Goal: Task Accomplishment & Management: Manage account settings

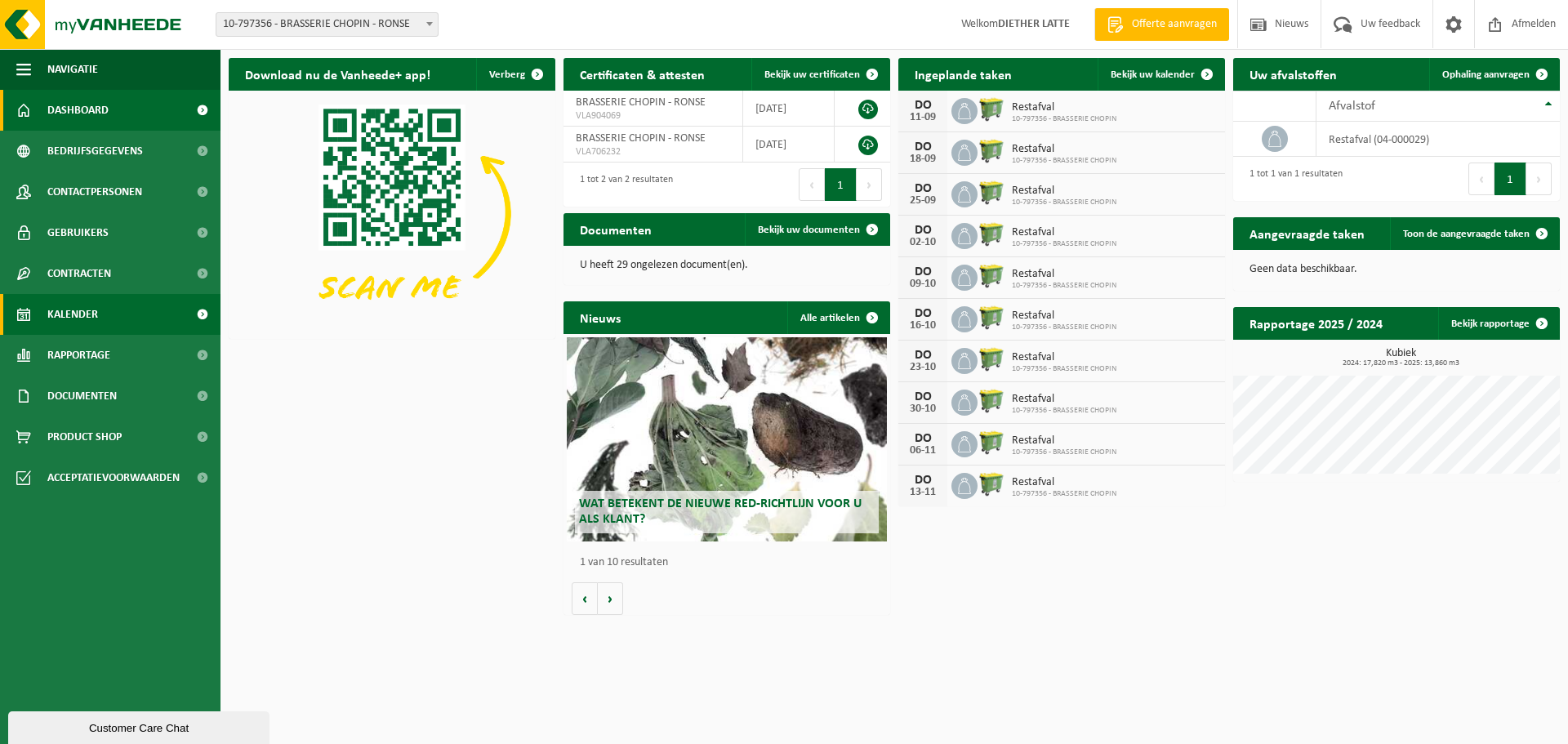
click at [128, 311] on link "Kalender" at bounding box center [110, 314] width 220 height 41
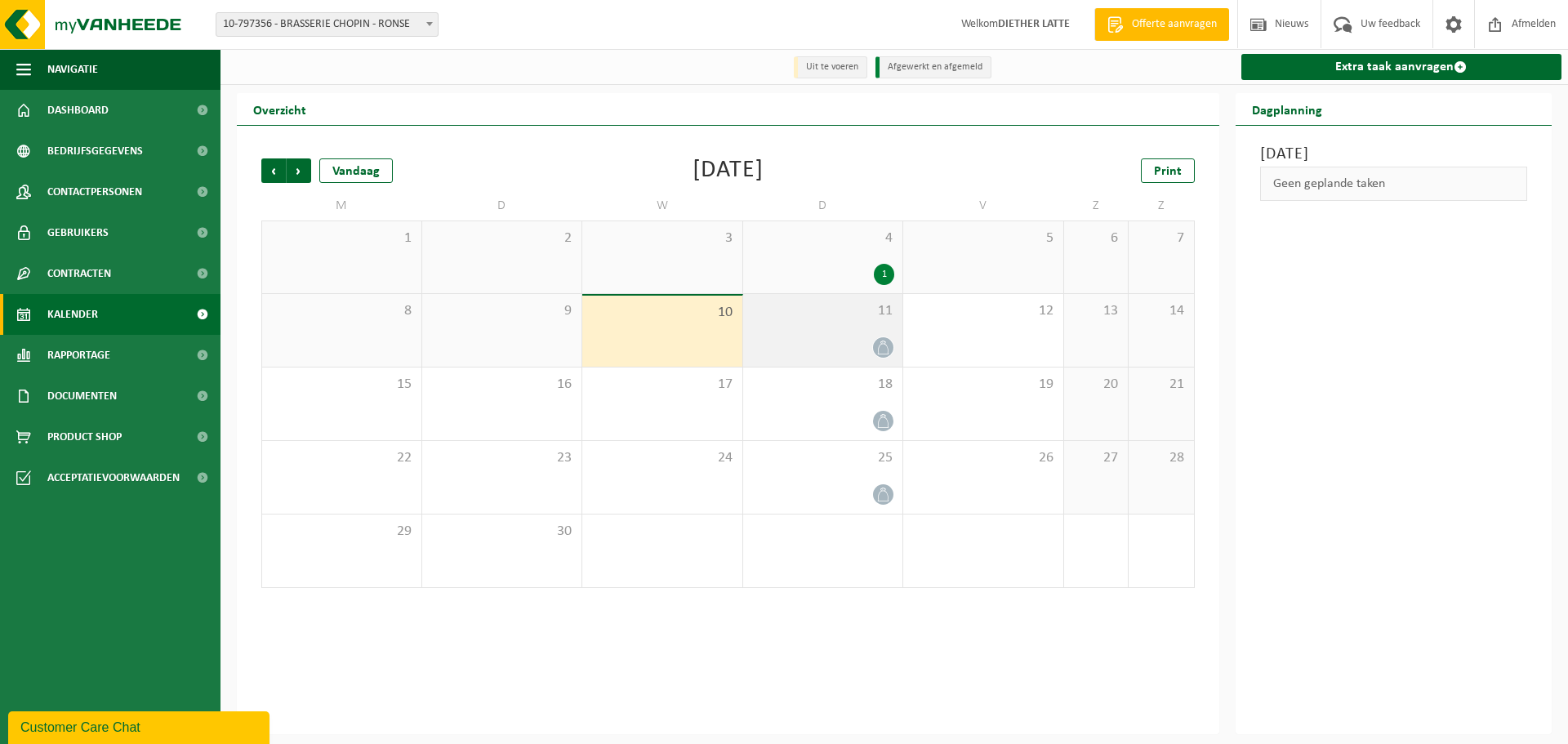
click at [878, 340] on span at bounding box center [883, 347] width 20 height 20
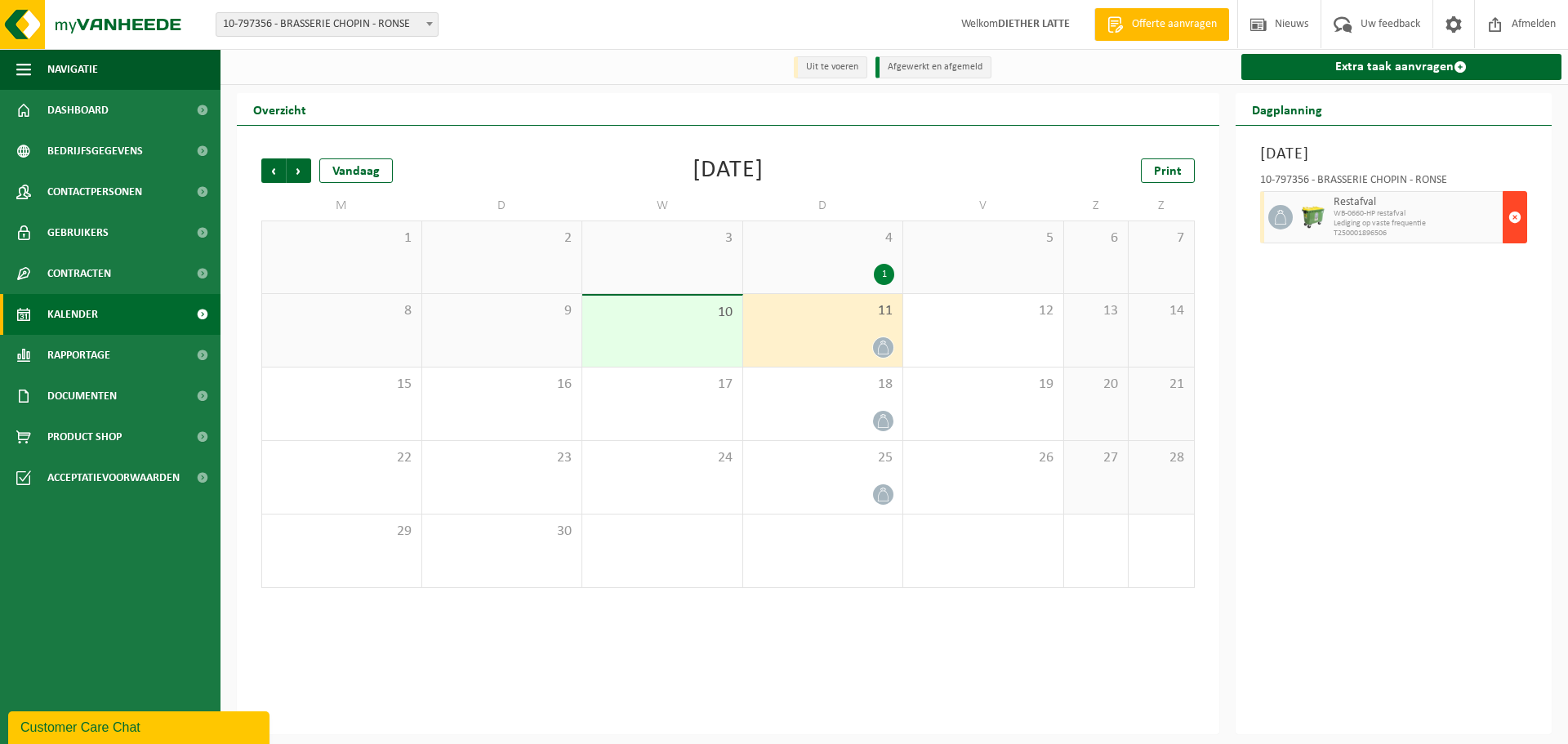
click at [1523, 221] on button "button" at bounding box center [1515, 217] width 25 height 52
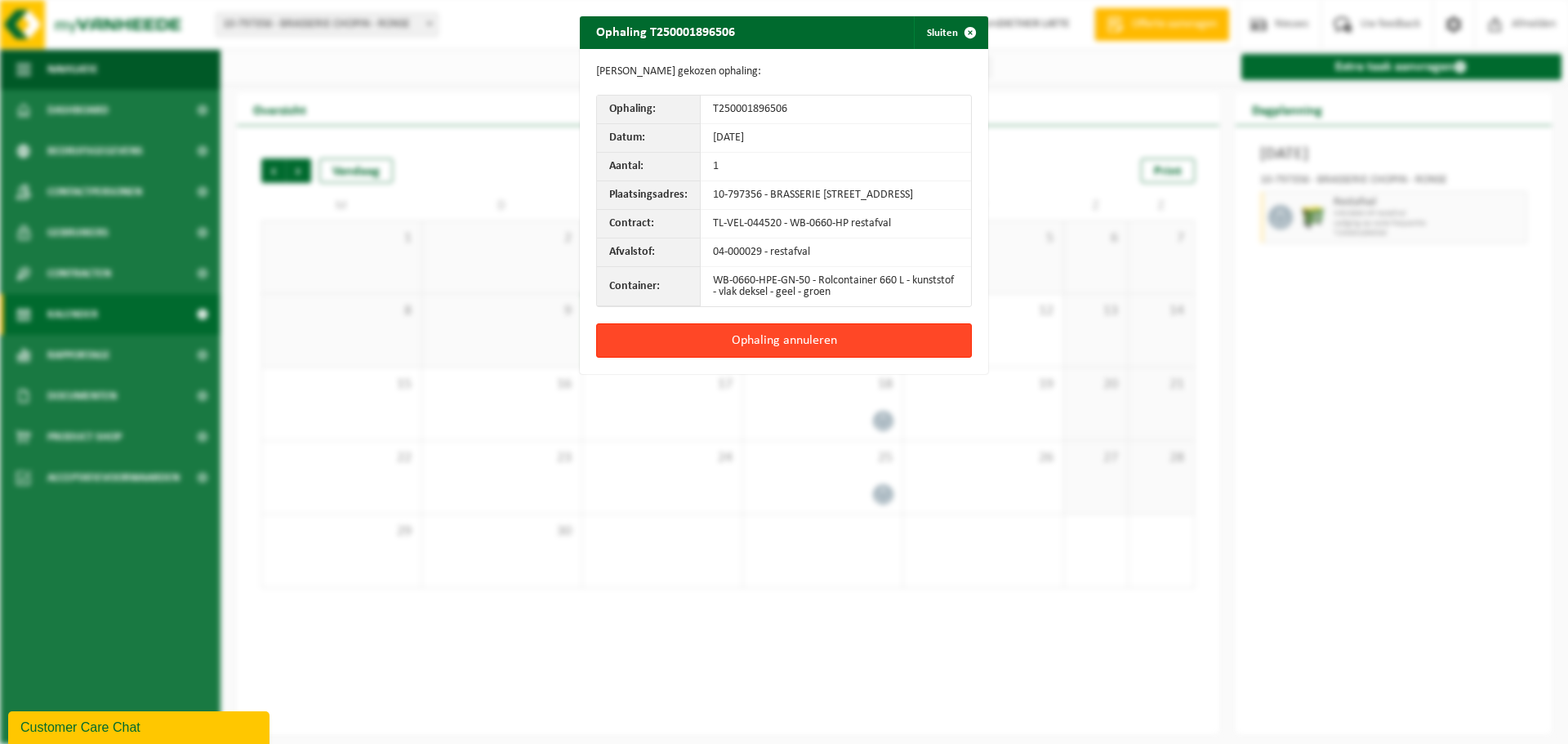
click at [896, 344] on button "Ophaling annuleren" at bounding box center [784, 340] width 376 height 34
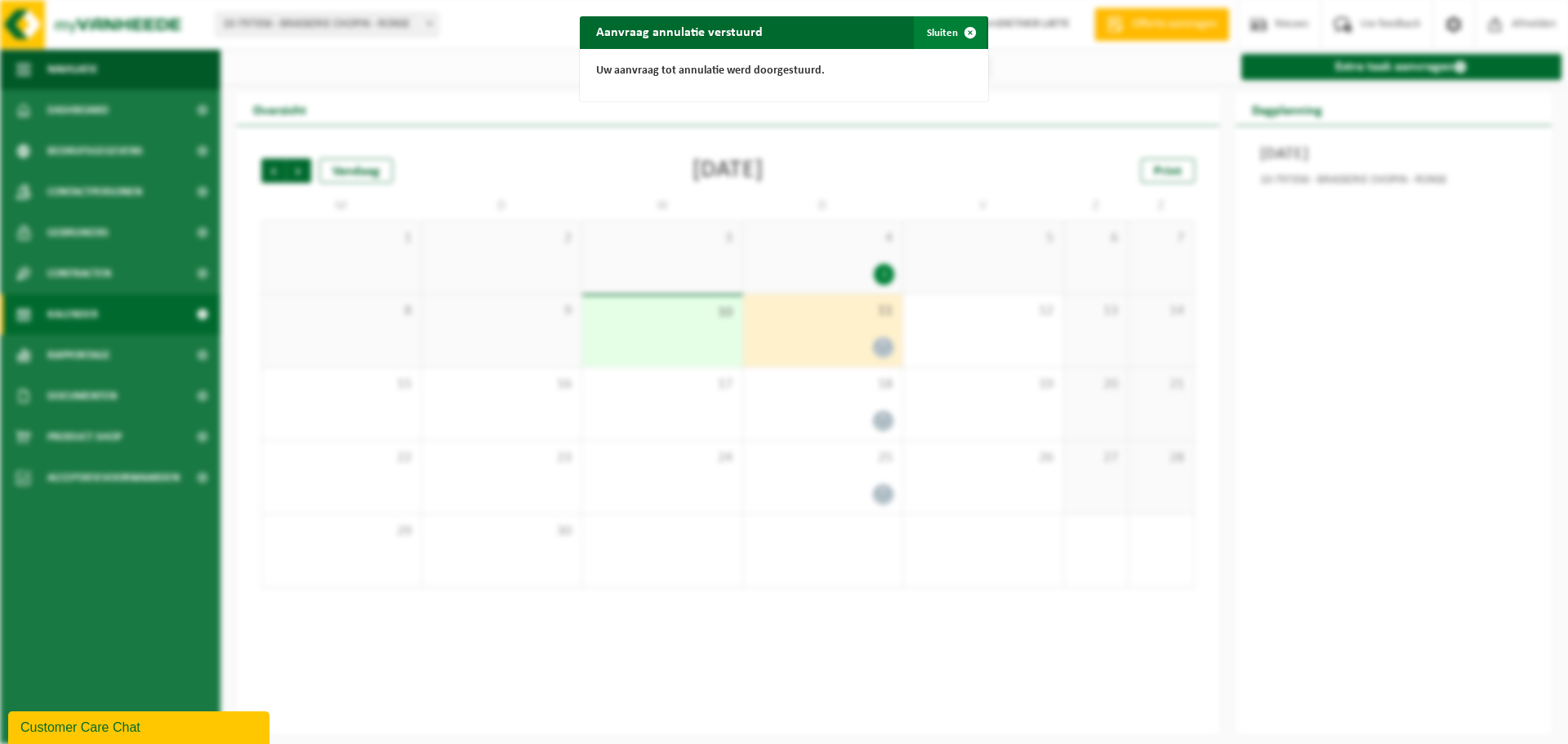
click at [939, 25] on button "Sluiten" at bounding box center [950, 33] width 73 height 33
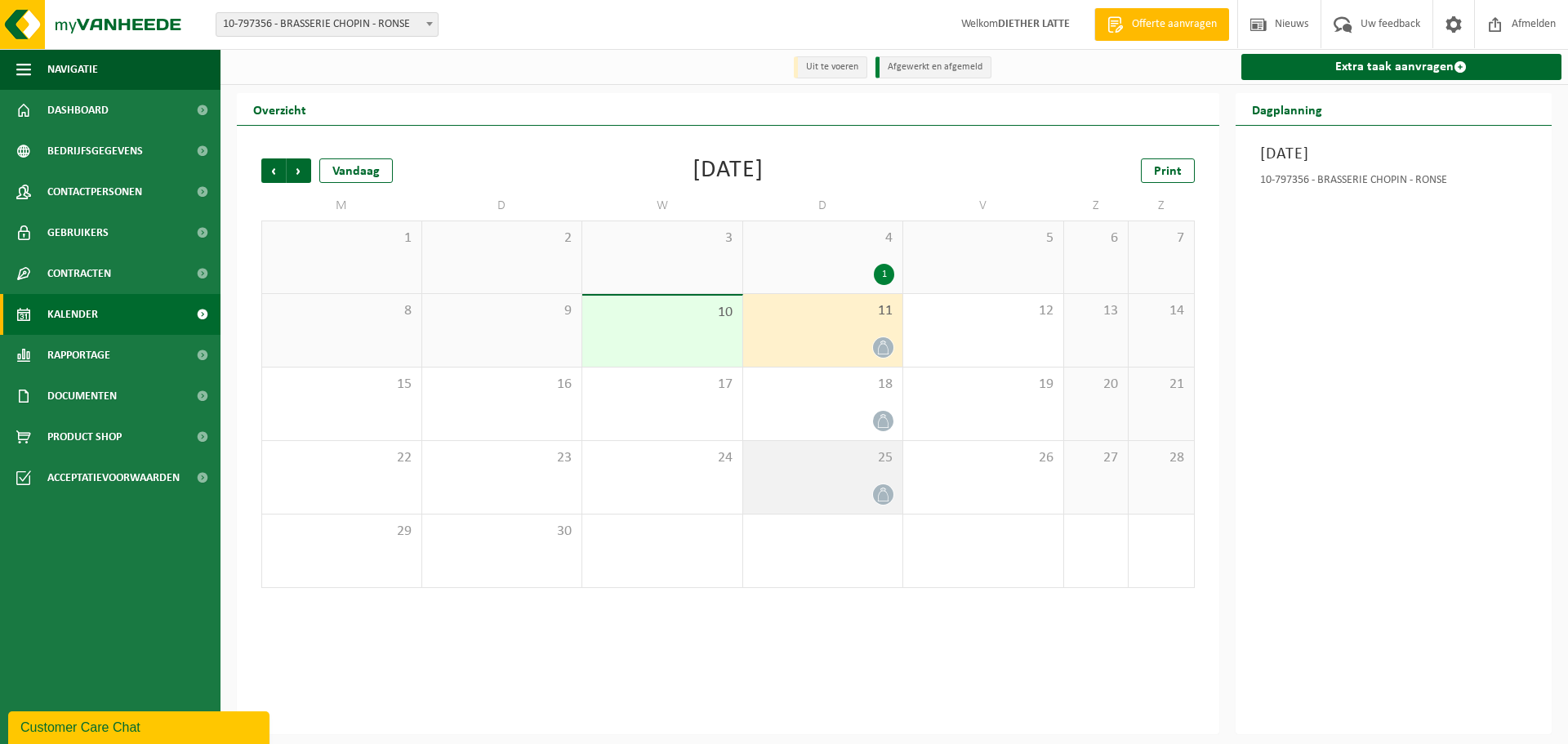
click at [876, 498] on icon at bounding box center [883, 494] width 14 height 14
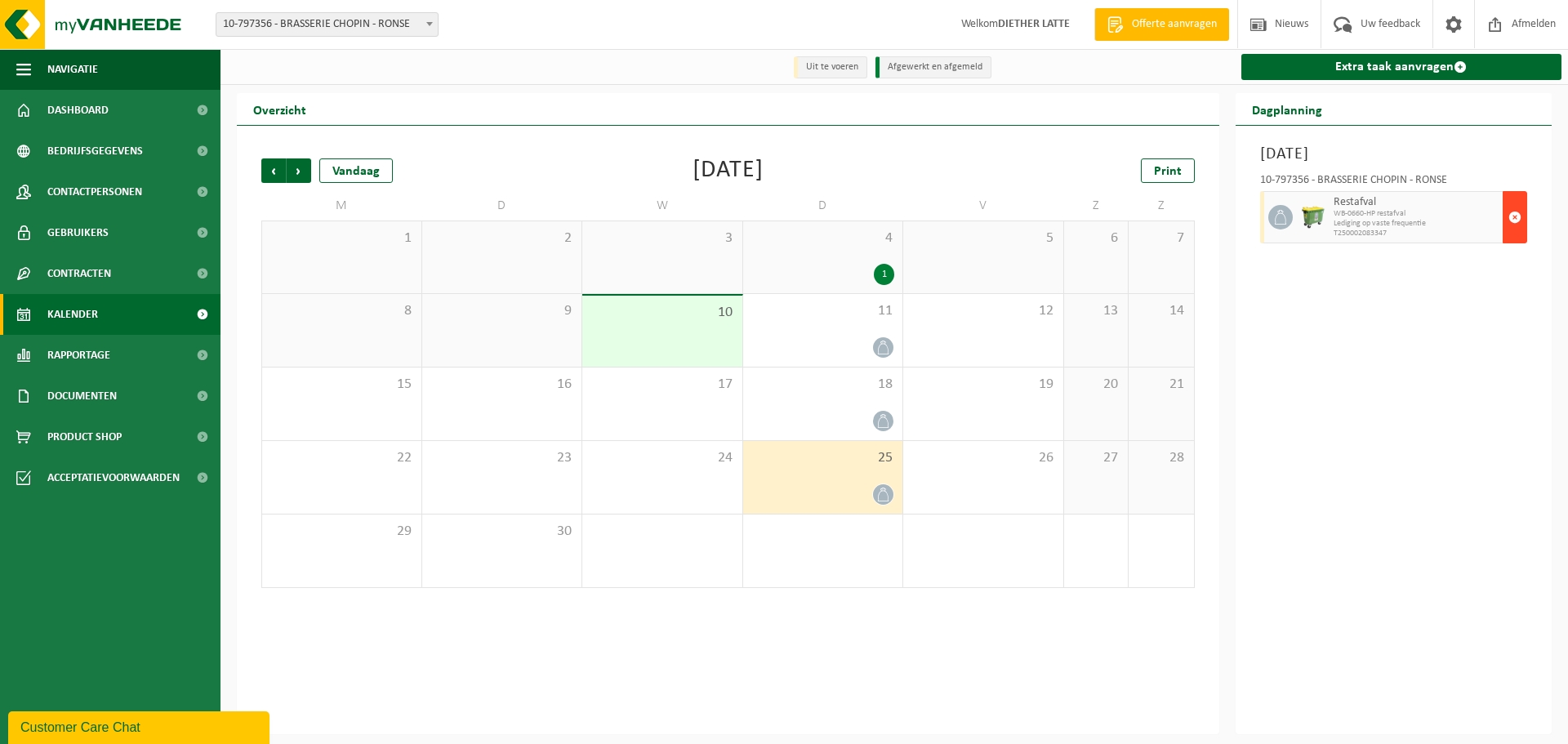
click at [1516, 227] on span "button" at bounding box center [1515, 217] width 13 height 33
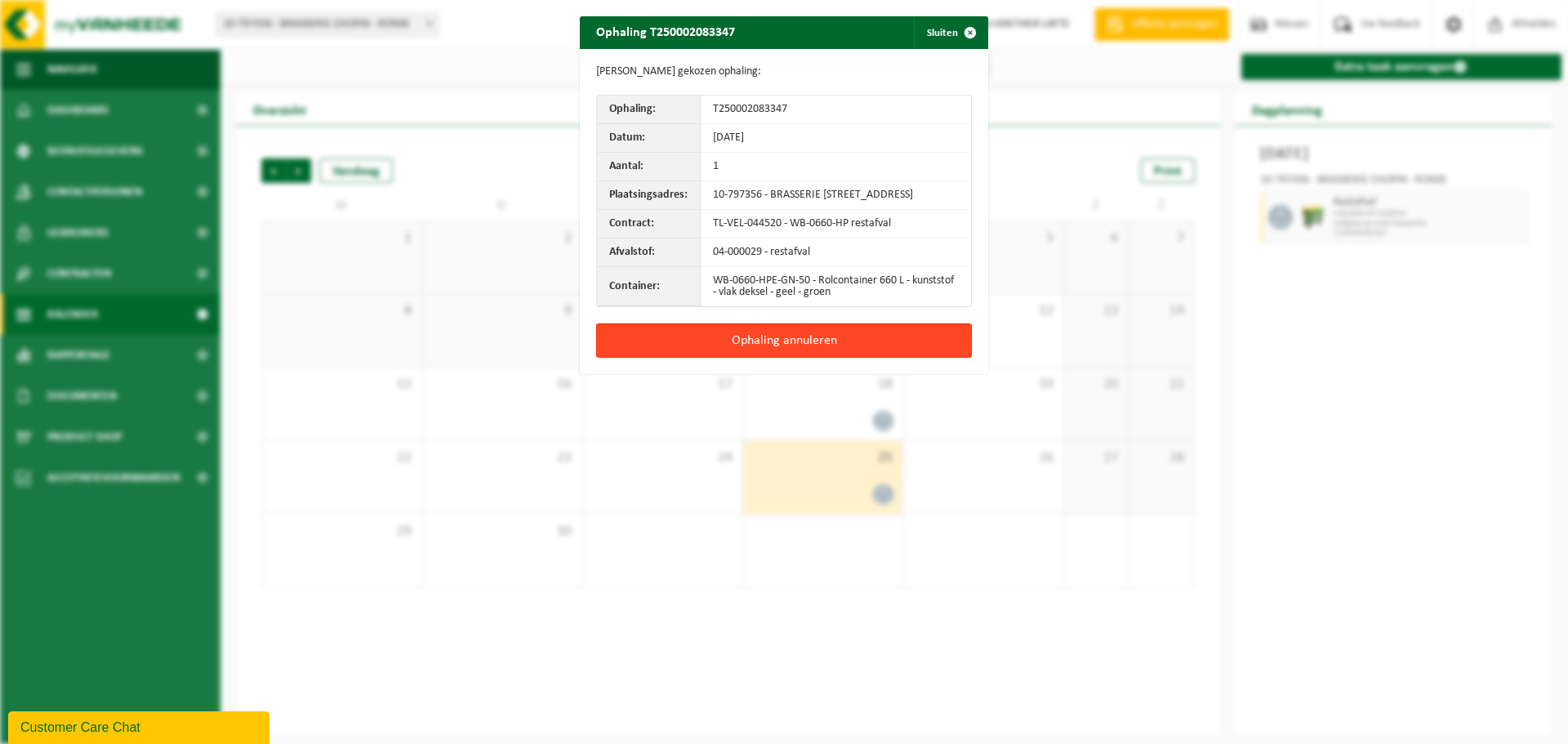
click at [893, 353] on button "Ophaling annuleren" at bounding box center [784, 340] width 376 height 34
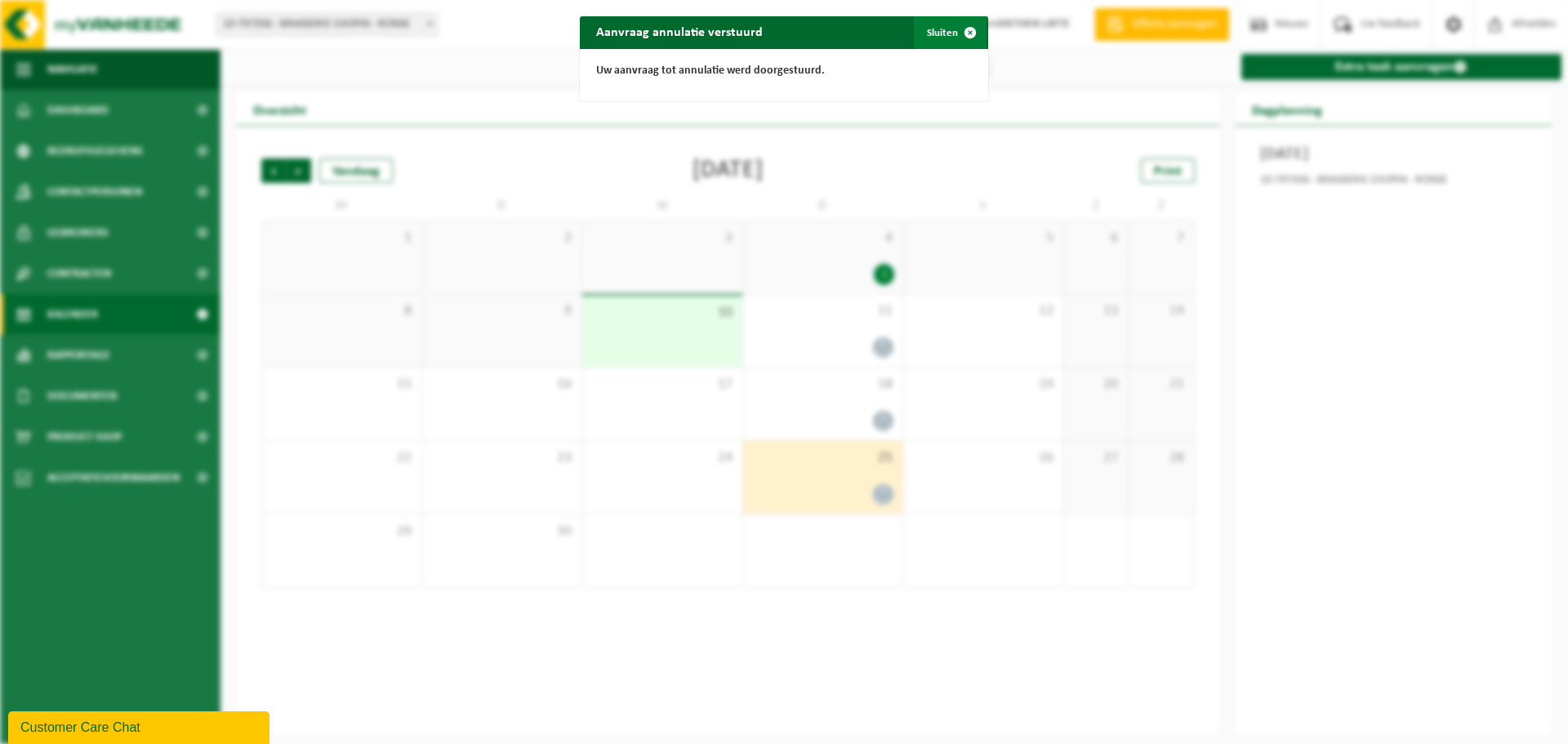
click at [962, 29] on span "button" at bounding box center [970, 33] width 33 height 33
